Goal: Task Accomplishment & Management: Use online tool/utility

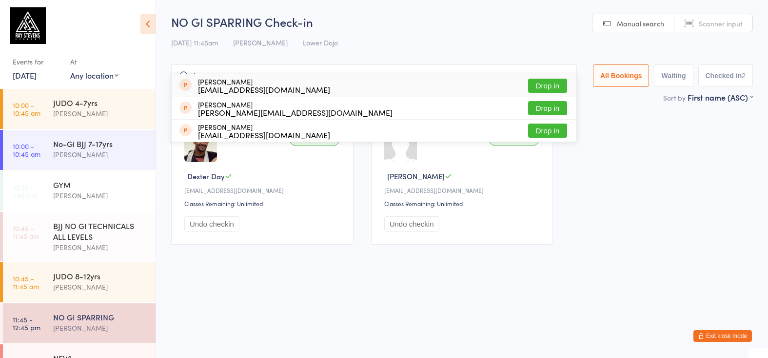
type input "t"
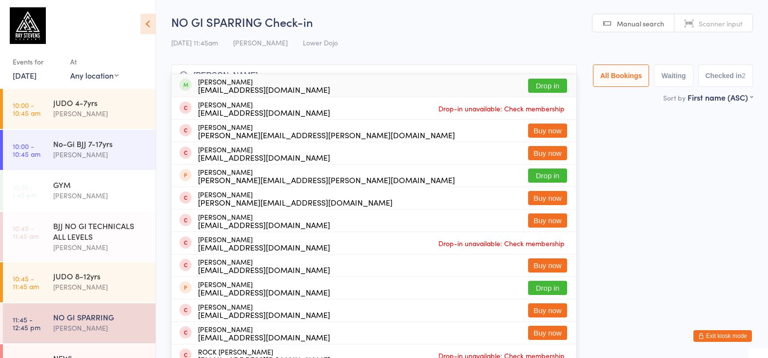
type input "[PERSON_NAME]"
click at [552, 83] on button "Drop in" at bounding box center [547, 86] width 39 height 14
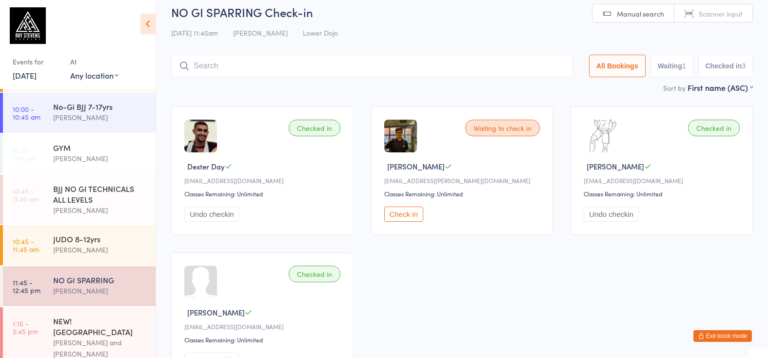
scroll to position [12, 0]
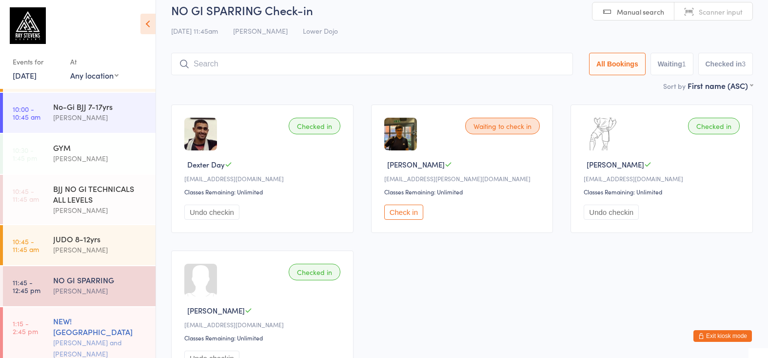
click at [128, 337] on div "[PERSON_NAME] and [PERSON_NAME] ([PERSON_NAME])" at bounding box center [100, 354] width 94 height 34
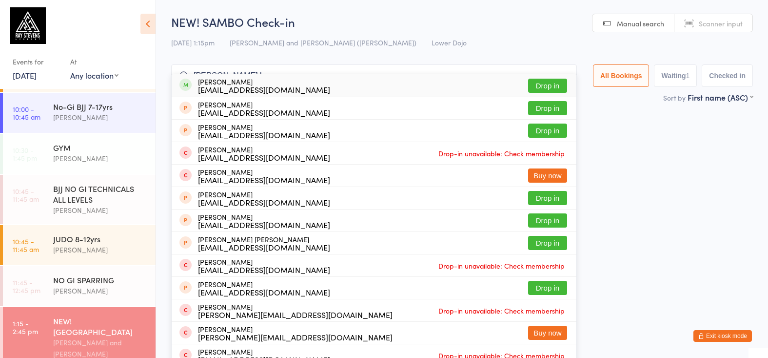
type input "[PERSON_NAME] la"
click at [280, 86] on div "[EMAIL_ADDRESS][DOMAIN_NAME]" at bounding box center [264, 89] width 132 height 8
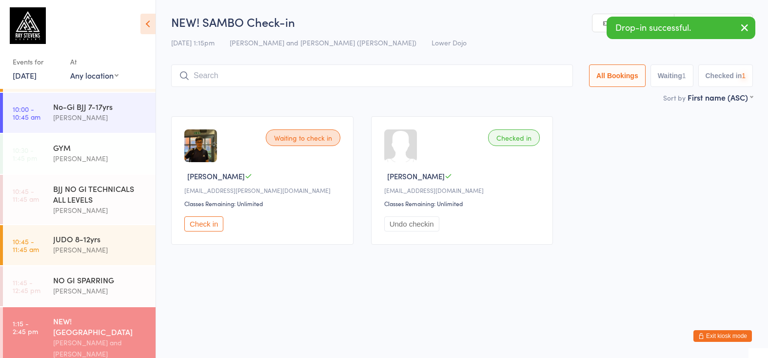
click at [214, 223] on button "Check in" at bounding box center [203, 223] width 39 height 15
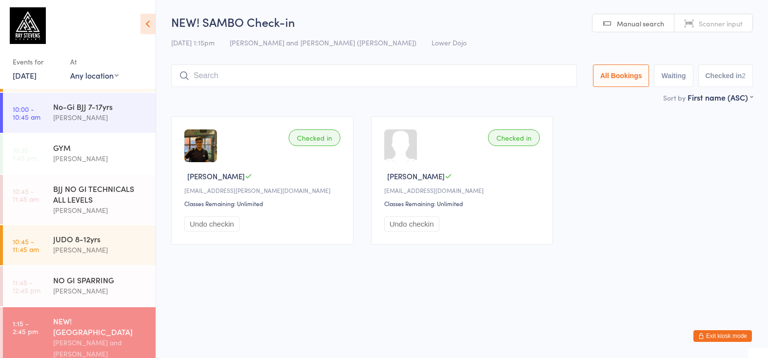
click at [242, 77] on div at bounding box center [374, 75] width 406 height 22
click at [242, 75] on input "search" at bounding box center [374, 75] width 406 height 22
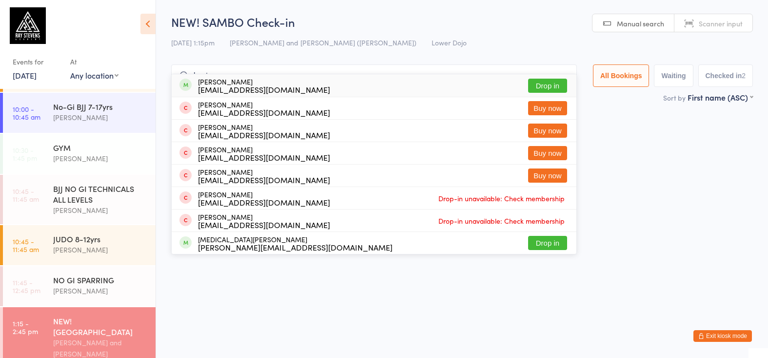
type input "kostas"
click at [248, 81] on div "[PERSON_NAME] [PERSON_NAME][EMAIL_ADDRESS][DOMAIN_NAME]" at bounding box center [264, 86] width 132 height 16
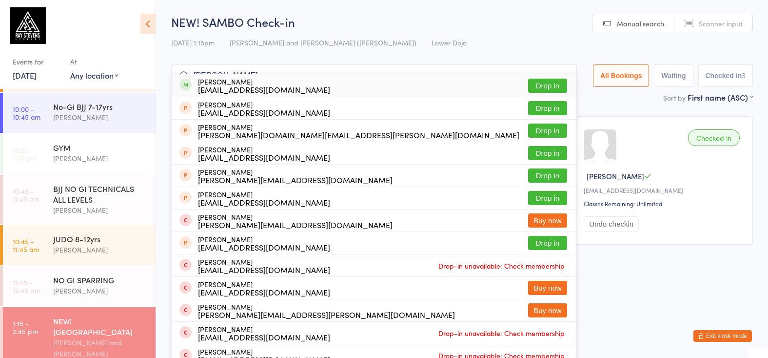
type input "[PERSON_NAME]"
click at [249, 82] on div "[PERSON_NAME] Jeans [EMAIL_ADDRESS][DOMAIN_NAME]" at bounding box center [264, 86] width 132 height 16
